Goal: Find specific page/section: Find specific page/section

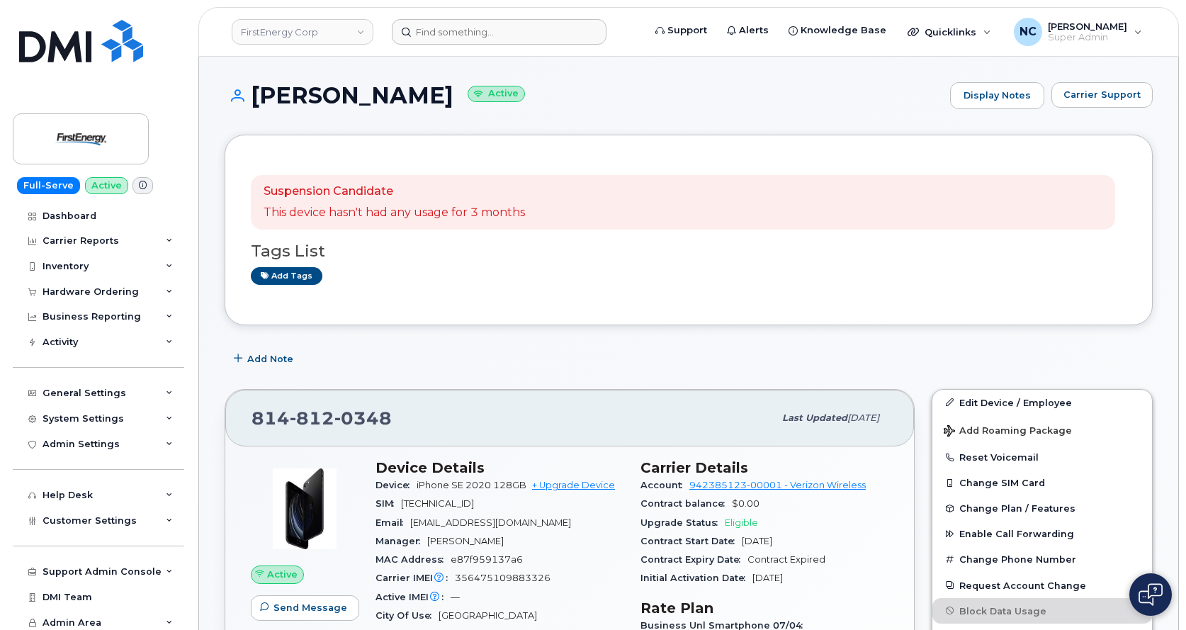
scroll to position [254, 0]
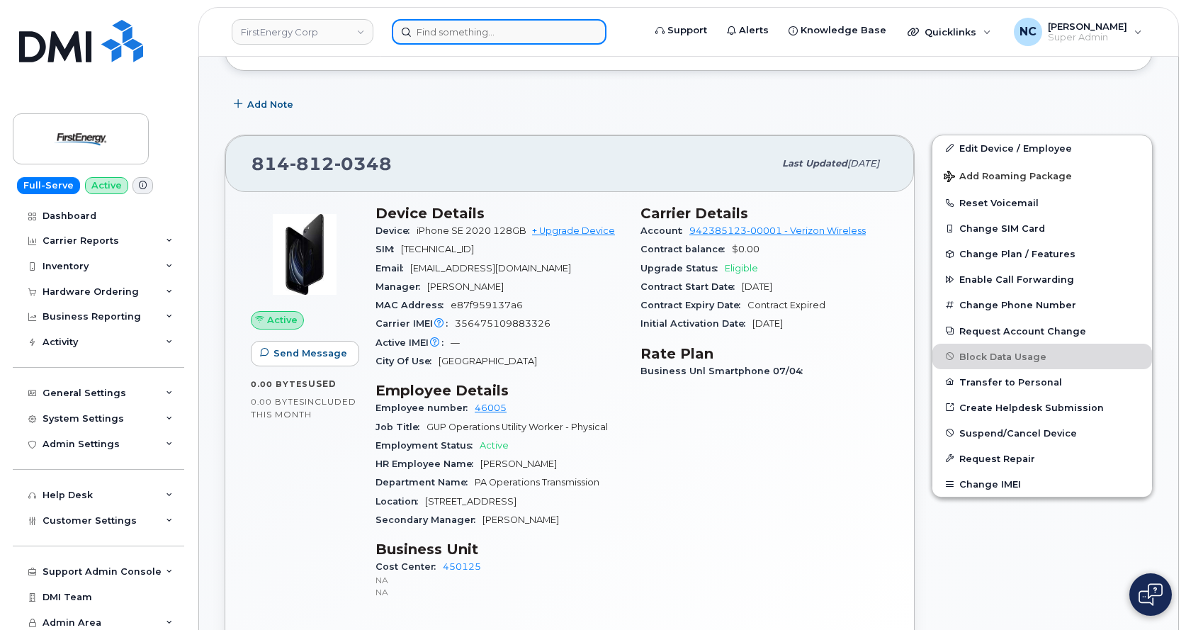
click at [504, 42] on input at bounding box center [499, 32] width 215 height 26
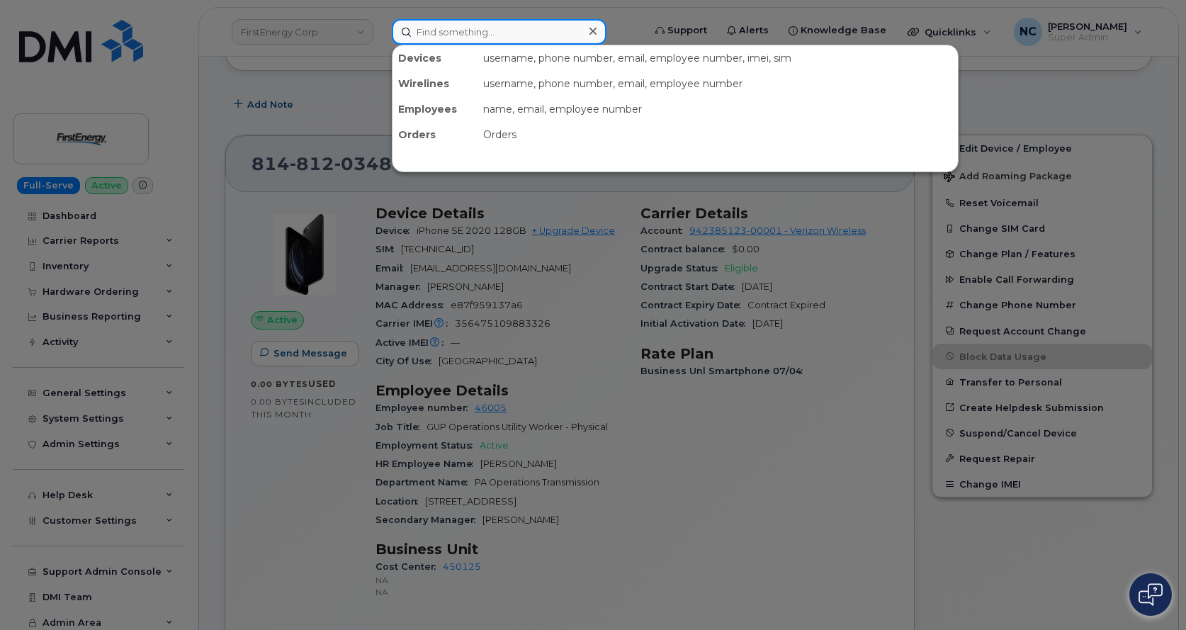
paste input "p11181521"
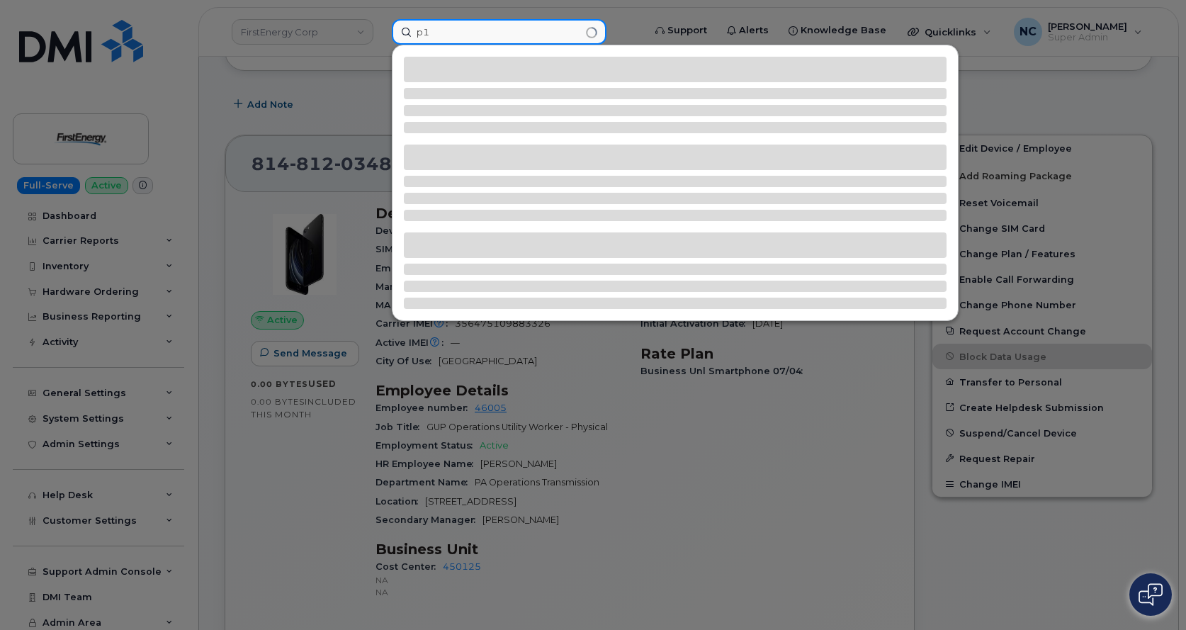
type input "p"
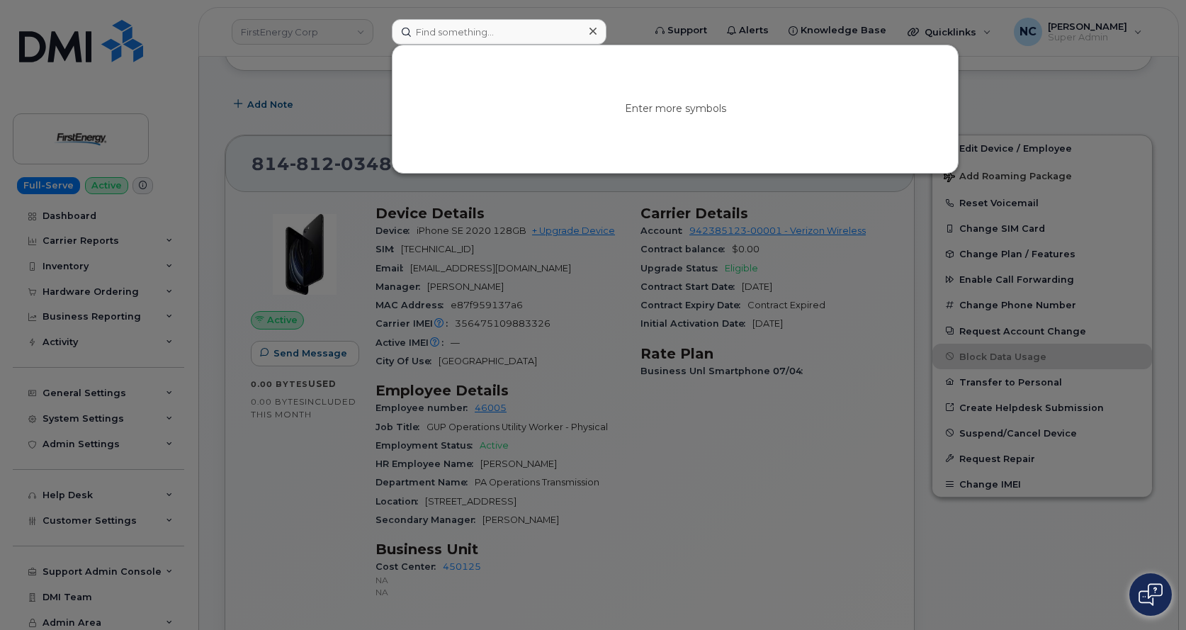
click at [267, 35] on div at bounding box center [593, 315] width 1186 height 630
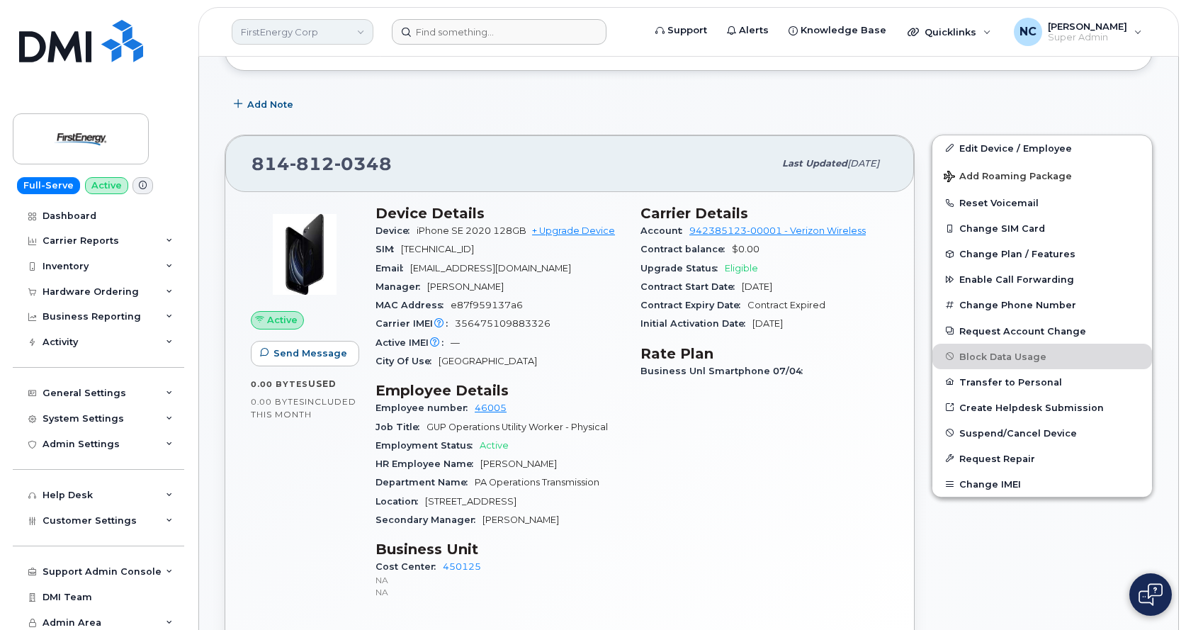
click at [357, 30] on link "FirstEnergy Corp" at bounding box center [303, 32] width 142 height 26
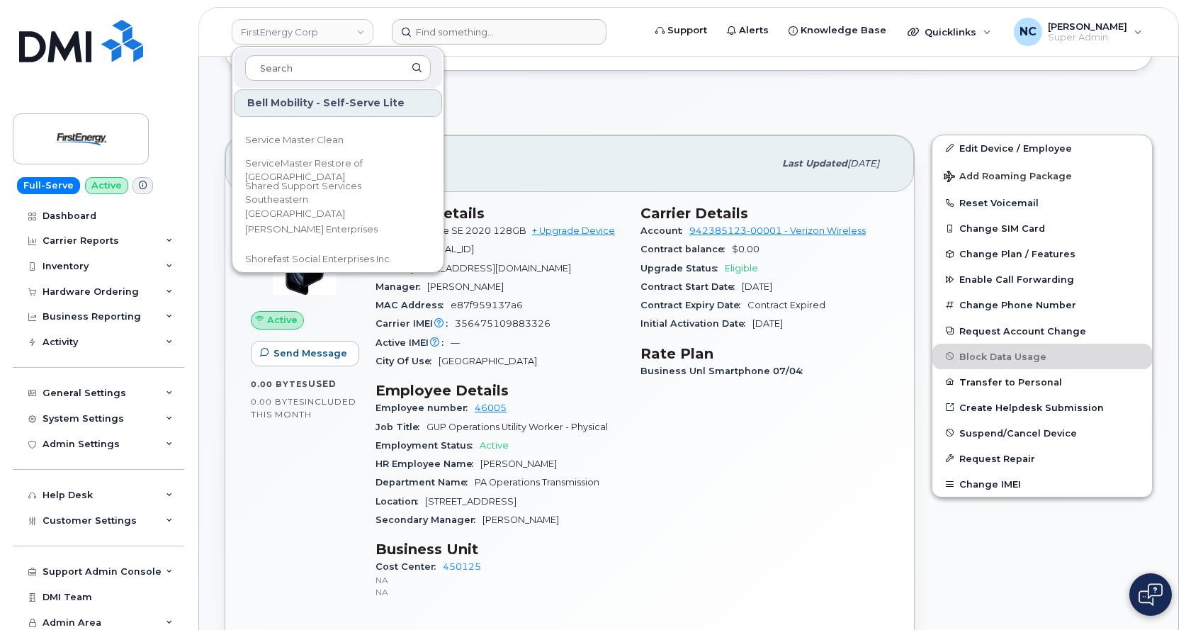
scroll to position [5383, 0]
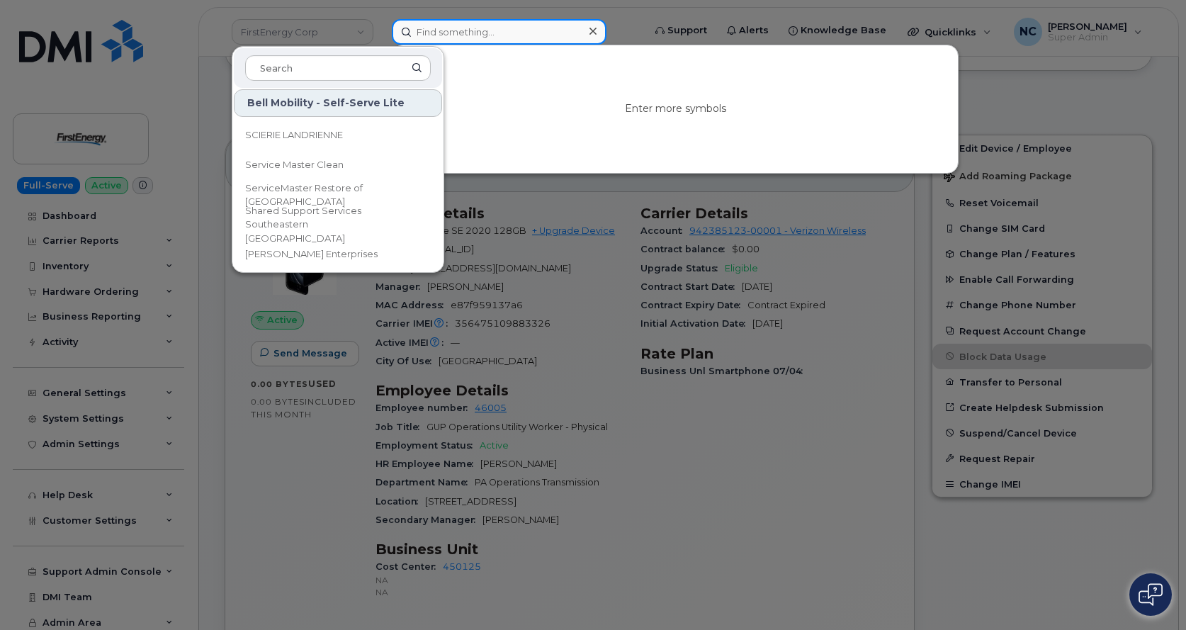
click at [455, 32] on input at bounding box center [499, 32] width 215 height 26
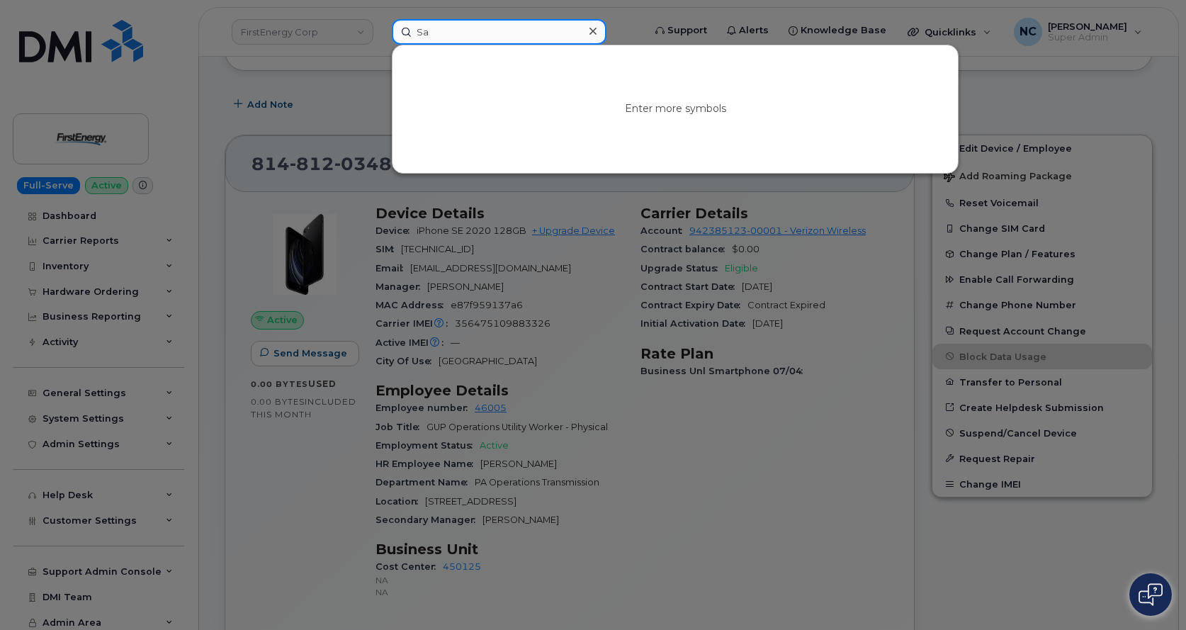
type input "S"
click at [540, 21] on input at bounding box center [499, 32] width 215 height 26
click at [538, 27] on input at bounding box center [499, 32] width 215 height 26
paste input "[PERSON_NAME]"
type input "[PERSON_NAME]"
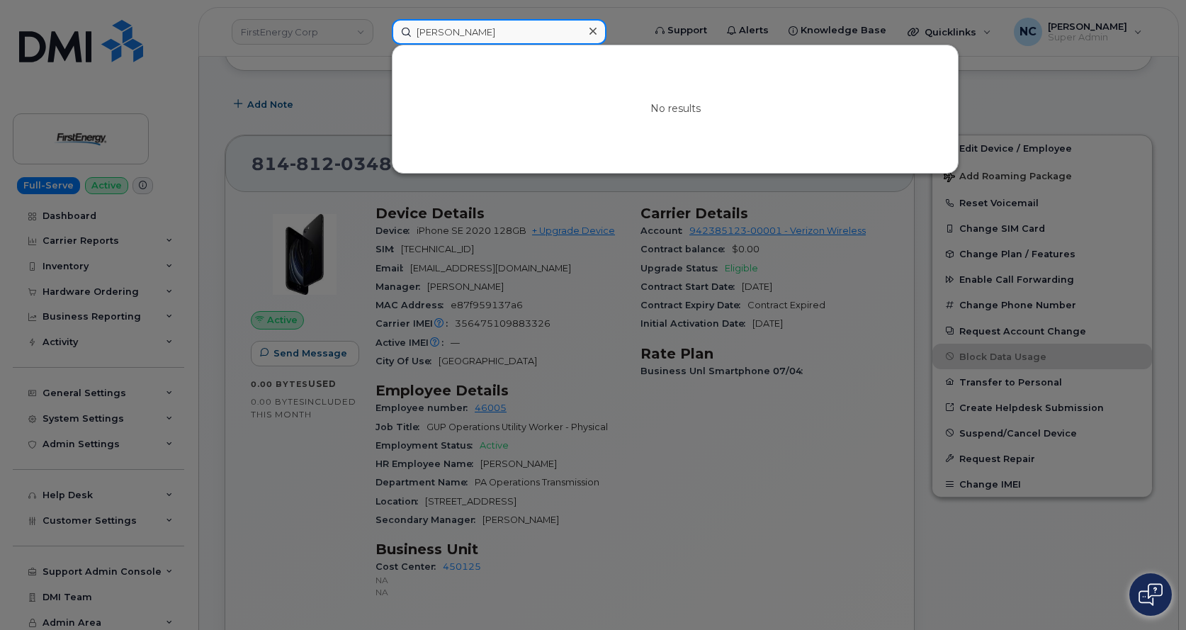
click at [511, 30] on input "[PERSON_NAME]" at bounding box center [499, 32] width 215 height 26
drag, startPoint x: 506, startPoint y: 33, endPoint x: 492, endPoint y: 36, distance: 15.1
click at [492, 36] on input "[PERSON_NAME]" at bounding box center [499, 32] width 215 height 26
click at [307, 47] on div at bounding box center [593, 315] width 1186 height 630
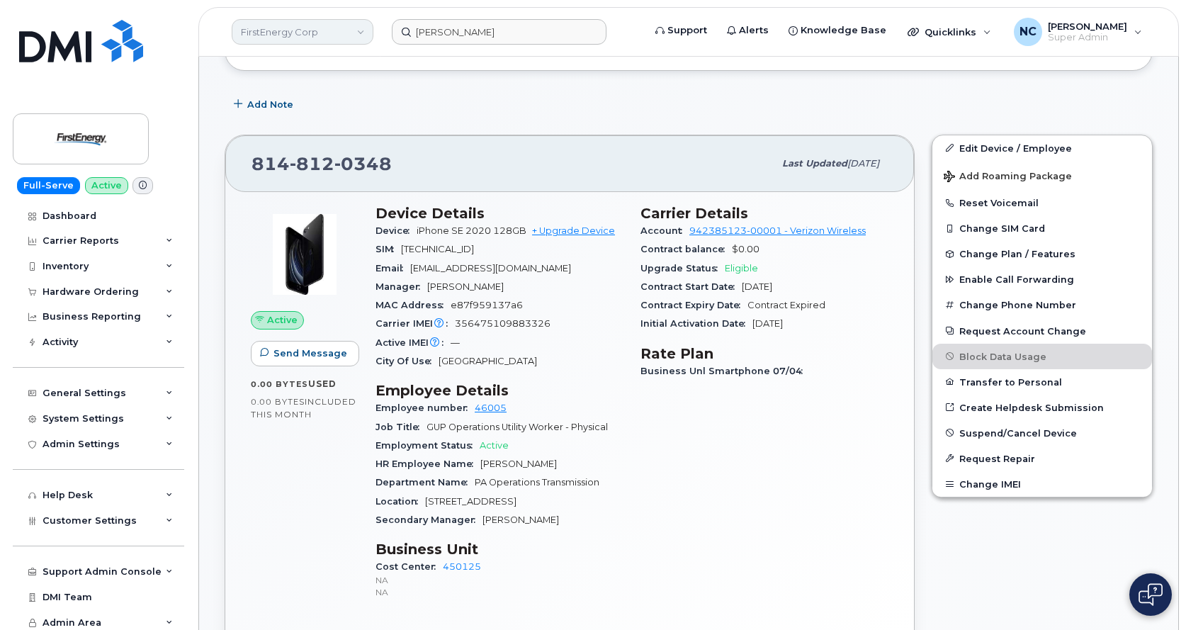
click at [310, 34] on link "FirstEnergy Corp" at bounding box center [303, 32] width 142 height 26
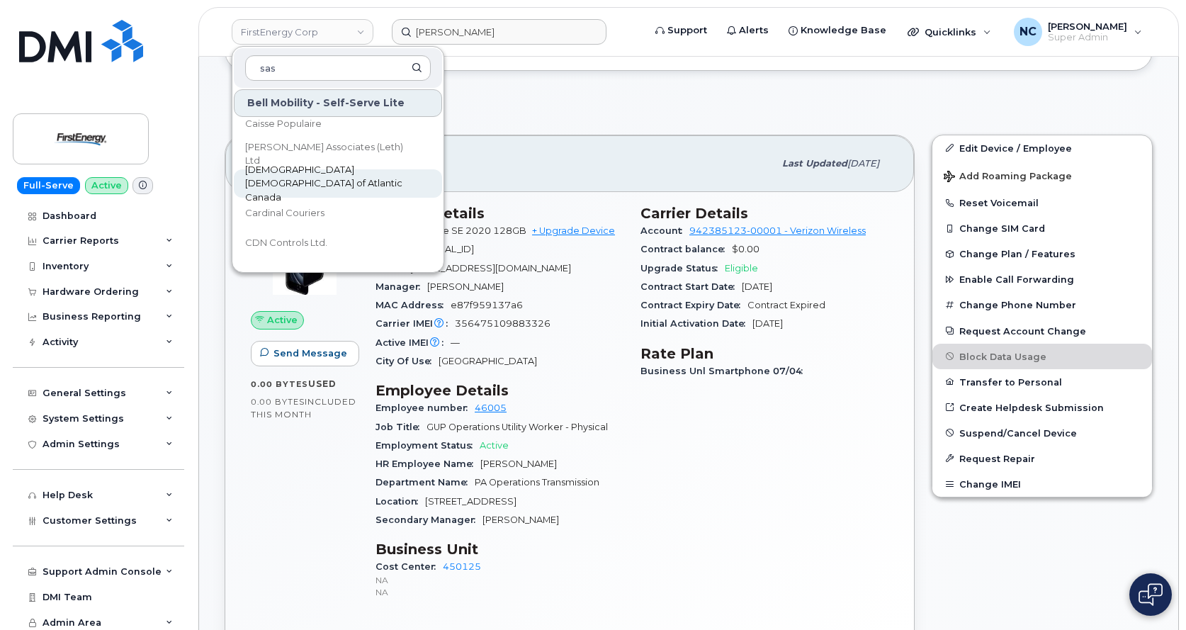
scroll to position [0, 0]
type input "s"
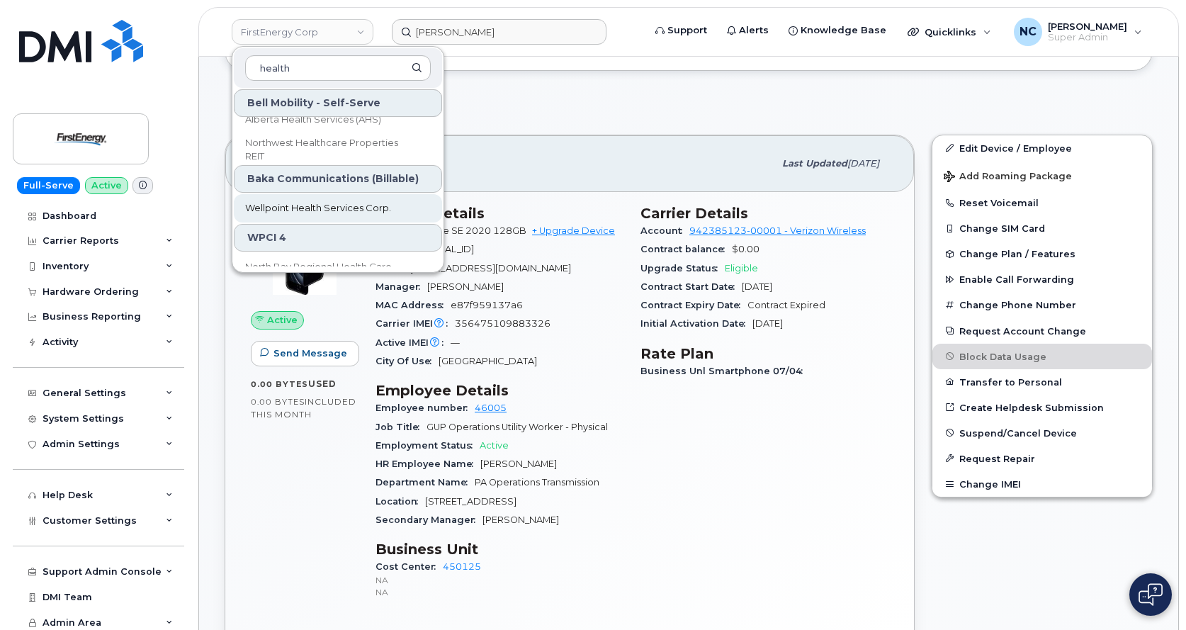
scroll to position [119, 0]
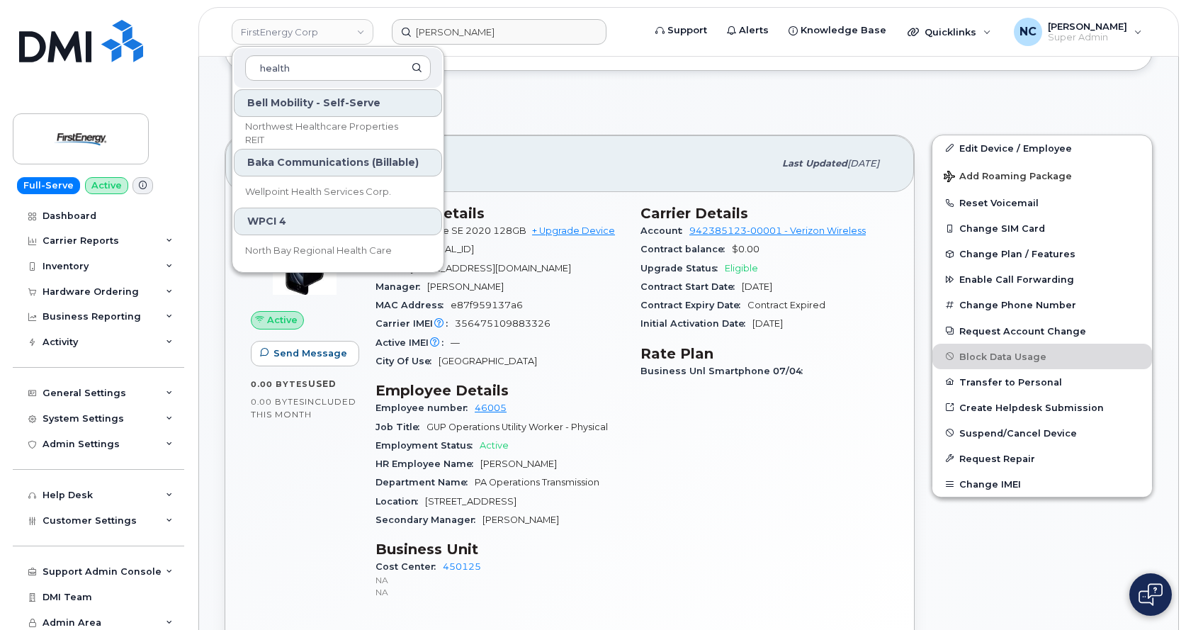
type input "health"
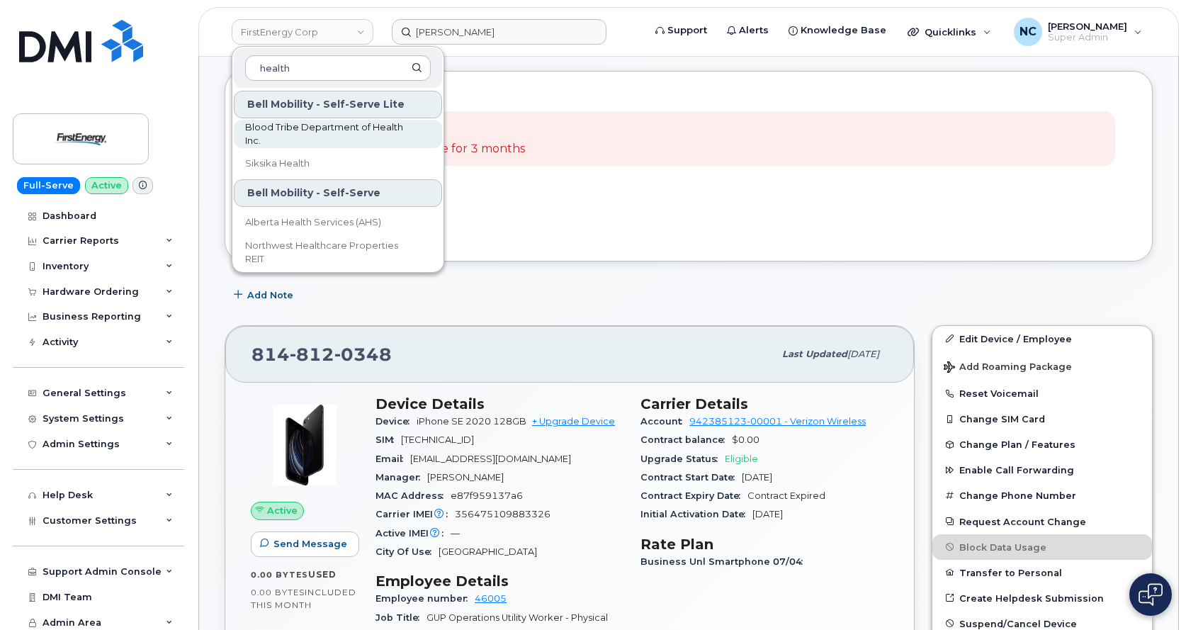
scroll to position [0, 0]
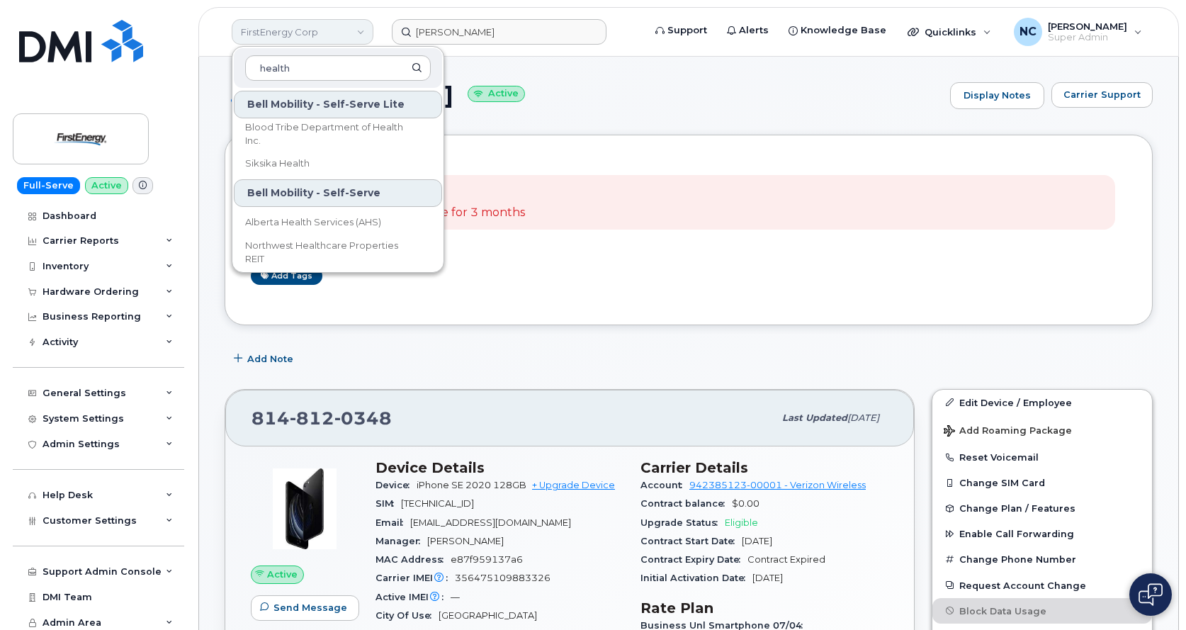
drag, startPoint x: 213, startPoint y: 26, endPoint x: 254, endPoint y: 33, distance: 41.7
click at [213, 26] on header "FirstEnergy Corp health Bell Mobility - Self-Serve Lite Blood Tribe Department …" at bounding box center [688, 32] width 980 height 50
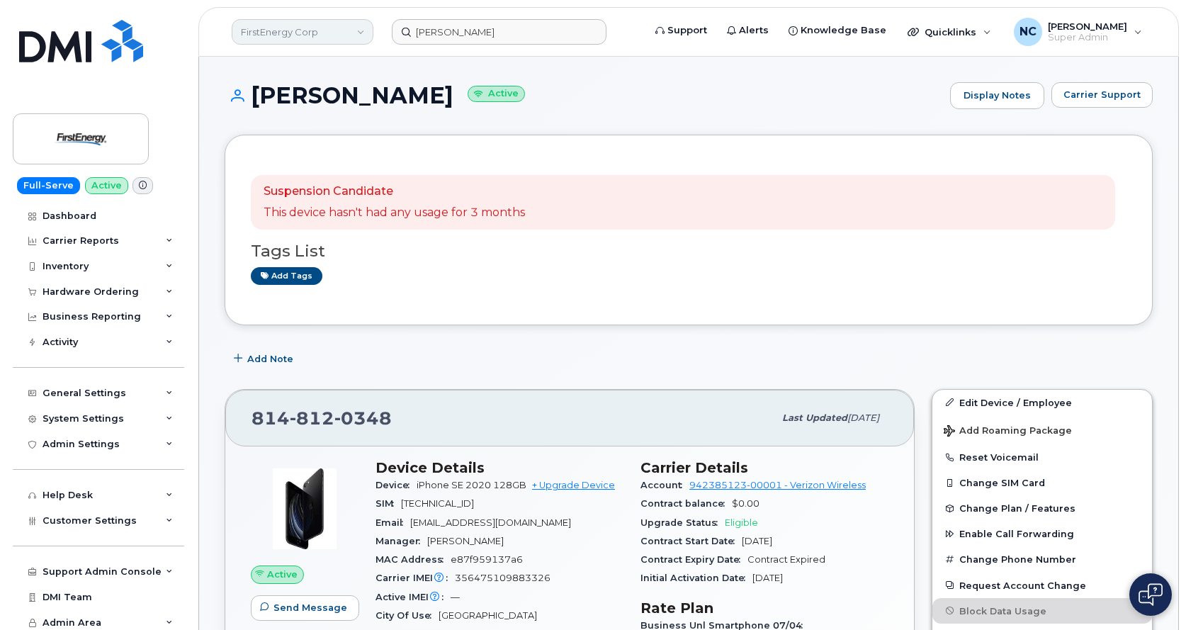
click at [283, 35] on link "FirstEnergy Corp" at bounding box center [303, 32] width 142 height 26
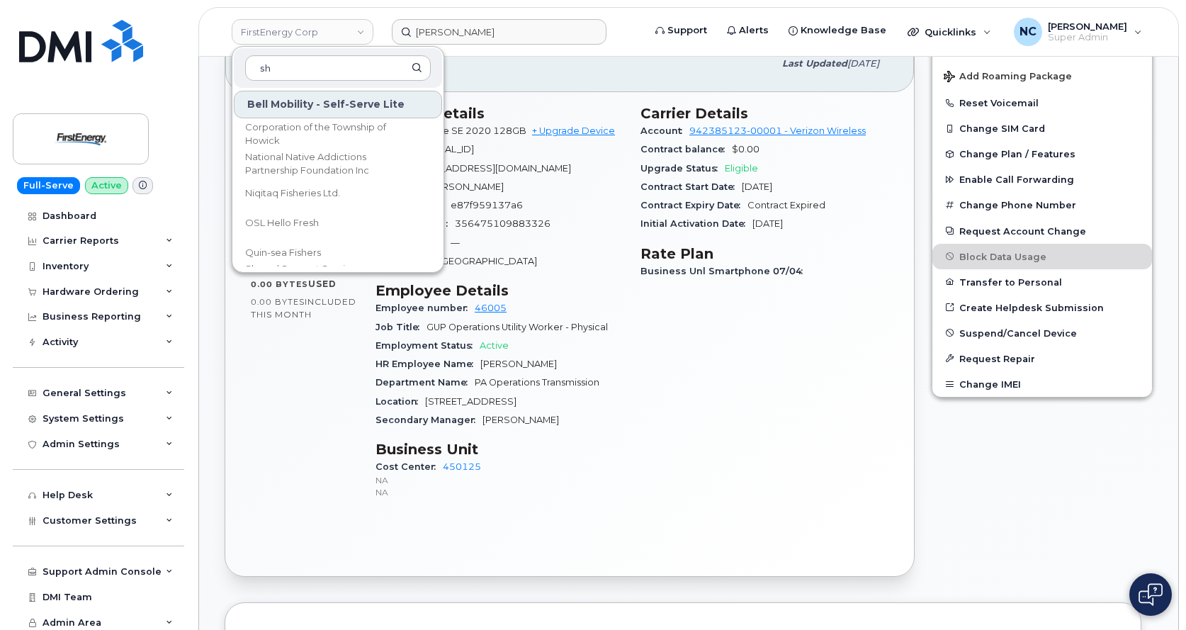
type input "s"
click at [512, 21] on input "[PERSON_NAME]" at bounding box center [499, 32] width 215 height 26
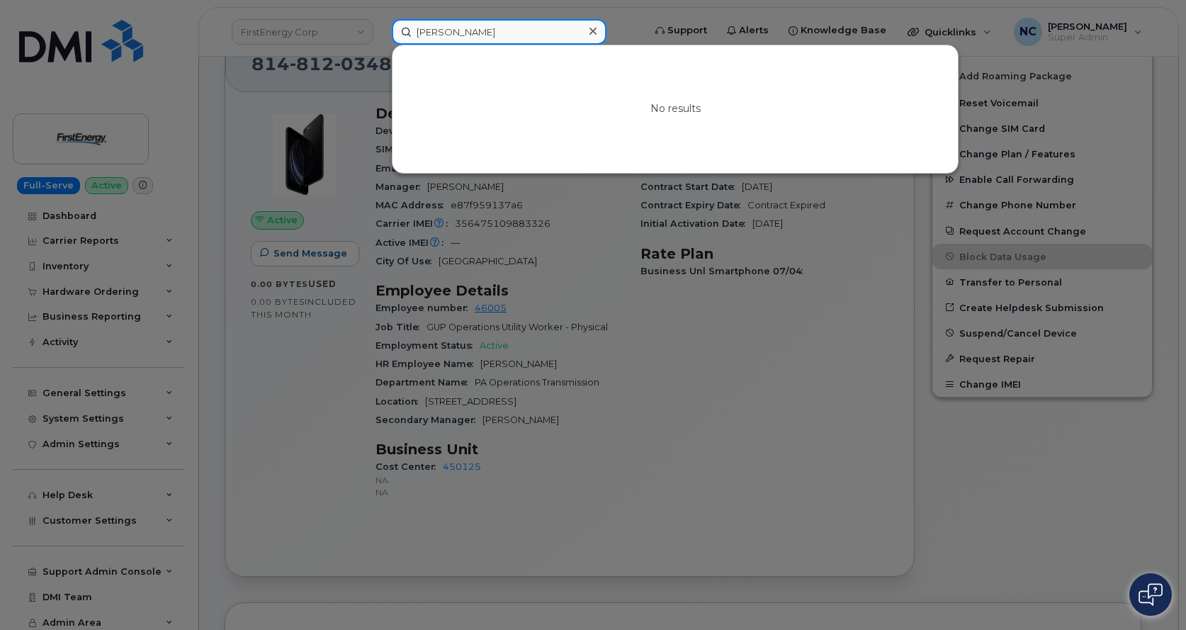
drag, startPoint x: 538, startPoint y: 35, endPoint x: 54, endPoint y: 0, distance: 485.1
click at [380, 26] on div "[PERSON_NAME] No results" at bounding box center [512, 32] width 265 height 26
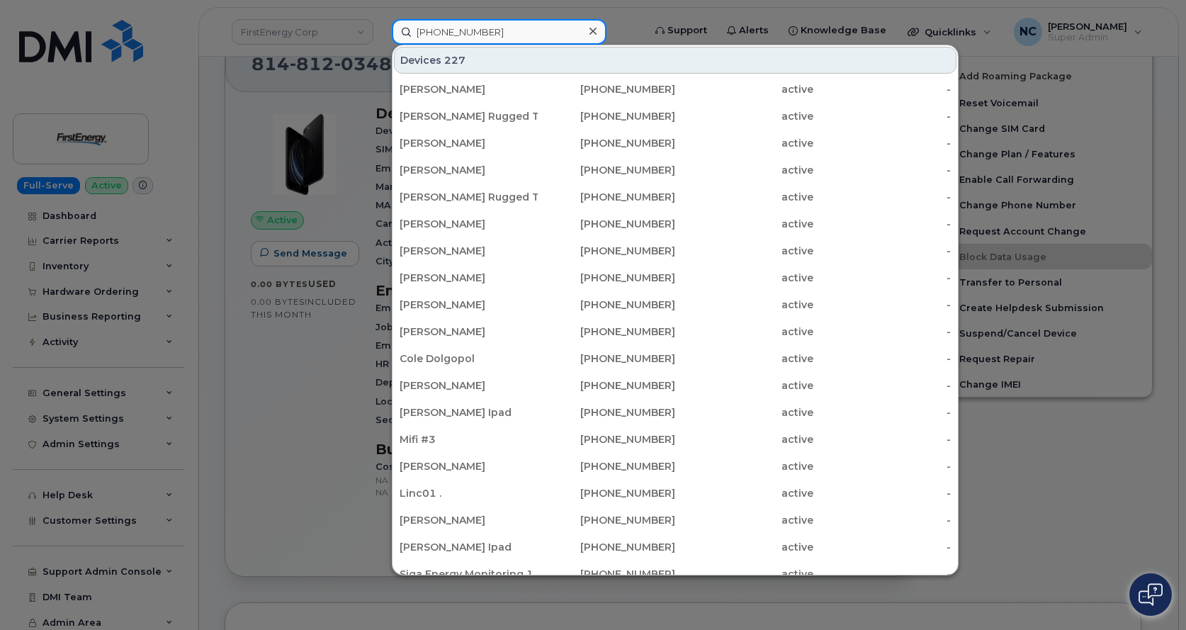
type input "[PHONE_NUMBER]"
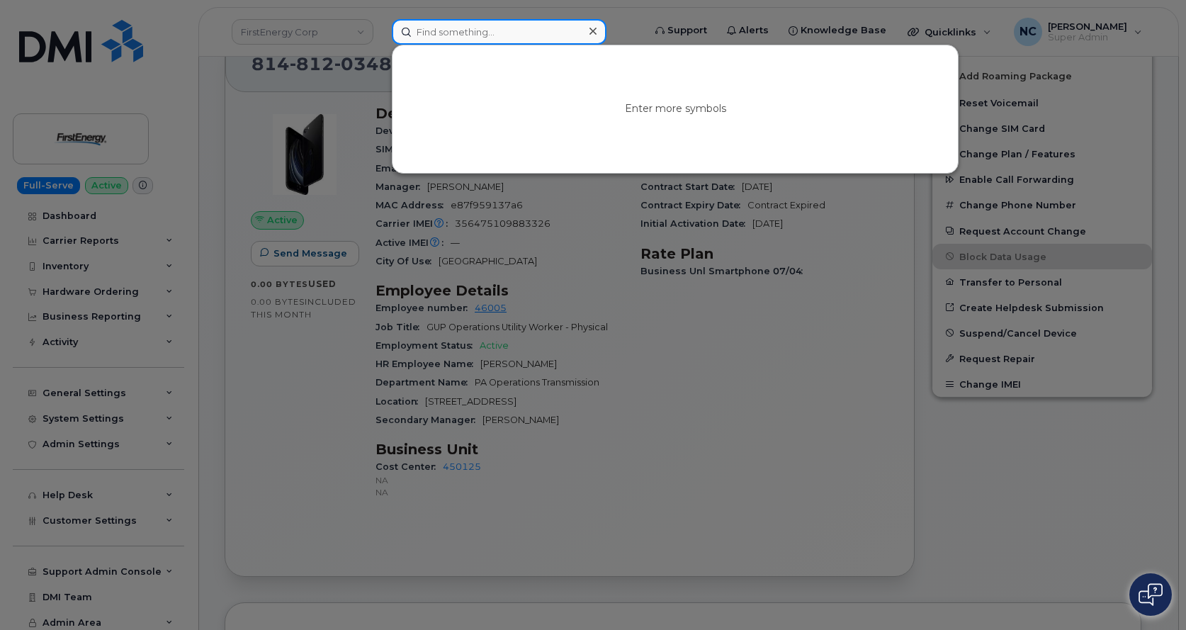
paste input "[PHONE_NUMBER]"
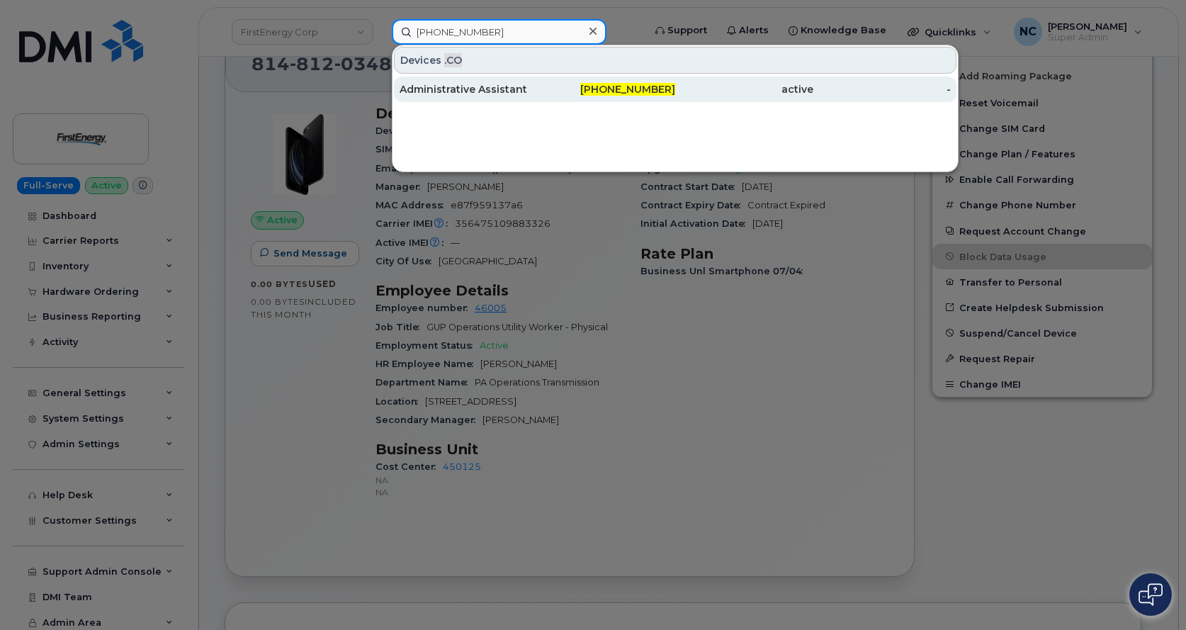
type input "[PHONE_NUMBER]"
click at [538, 77] on div "Administrative Assistant" at bounding box center [607, 90] width 138 height 26
